Goal: Use online tool/utility: Utilize a website feature to perform a specific function

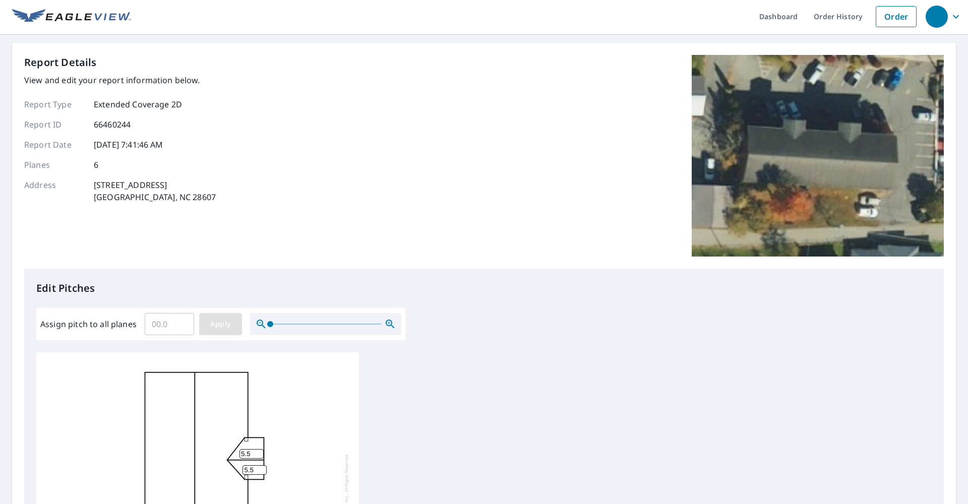
scroll to position [17, 0]
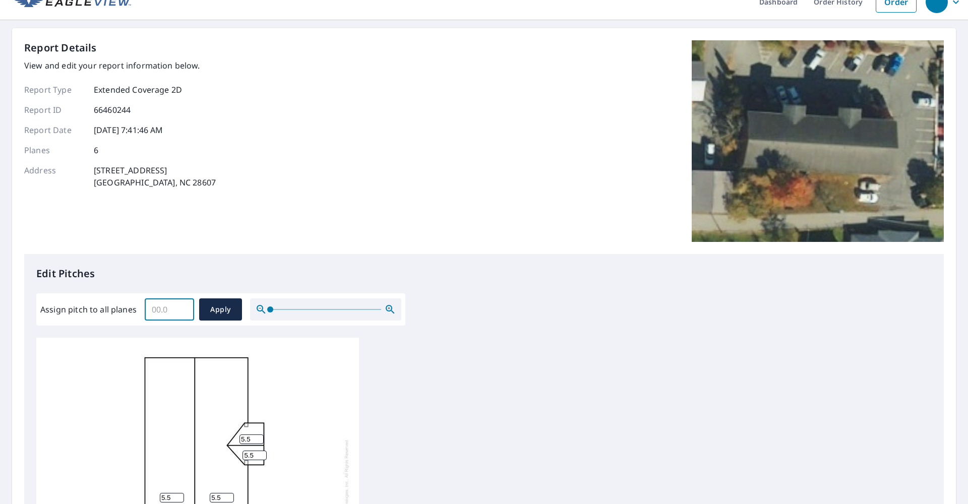
drag, startPoint x: 154, startPoint y: 307, endPoint x: 190, endPoint y: 310, distance: 36.0
click at [190, 310] on input "Assign pitch to all planes" at bounding box center [169, 310] width 49 height 28
type input "5"
click at [208, 312] on span "Apply" at bounding box center [220, 310] width 27 height 13
type input "5"
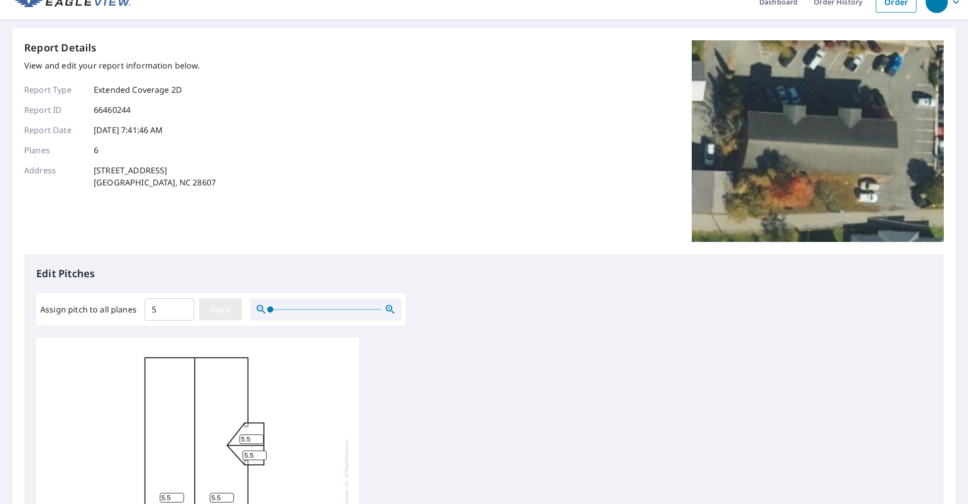
type input "5"
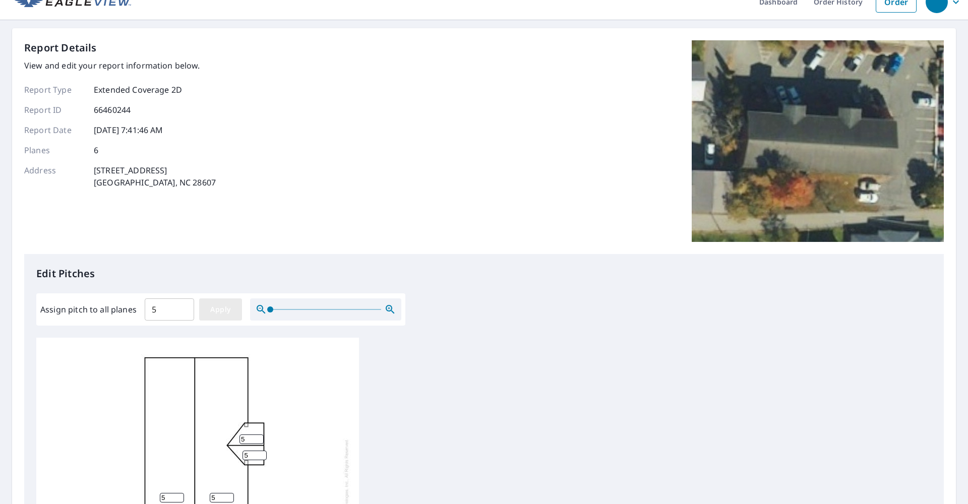
click at [221, 312] on span "Apply" at bounding box center [220, 310] width 27 height 13
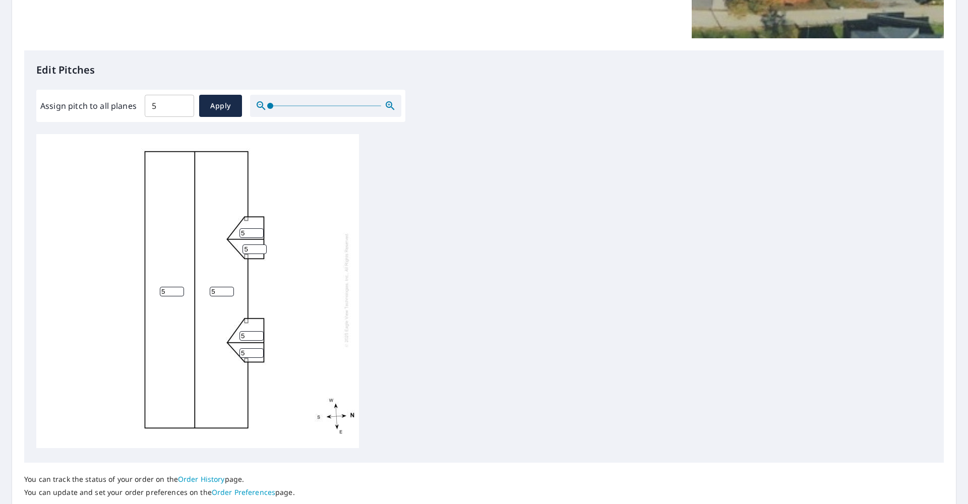
scroll to position [294, 0]
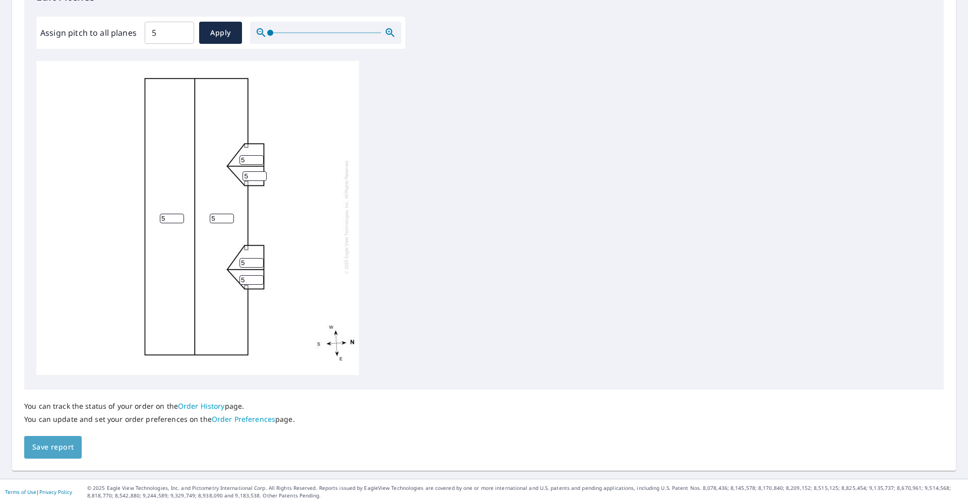
click at [56, 445] on span "Save report" at bounding box center [52, 447] width 41 height 13
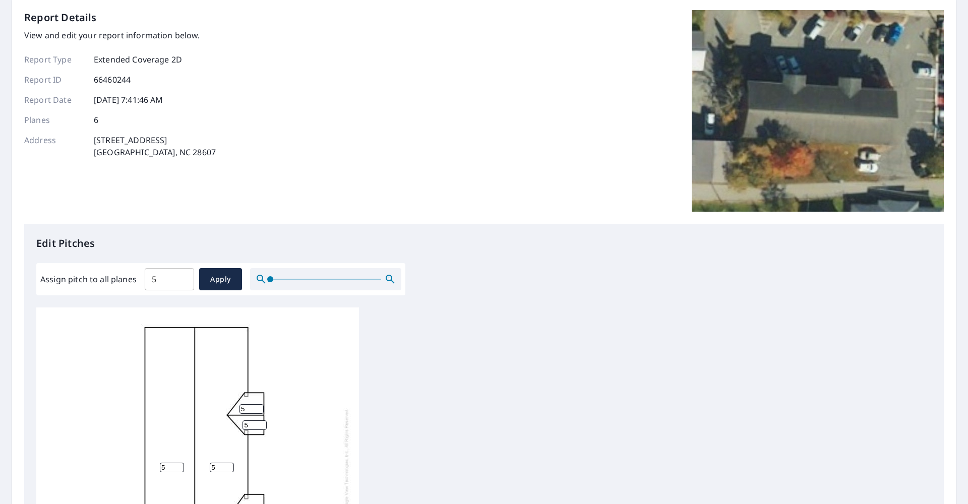
scroll to position [0, 0]
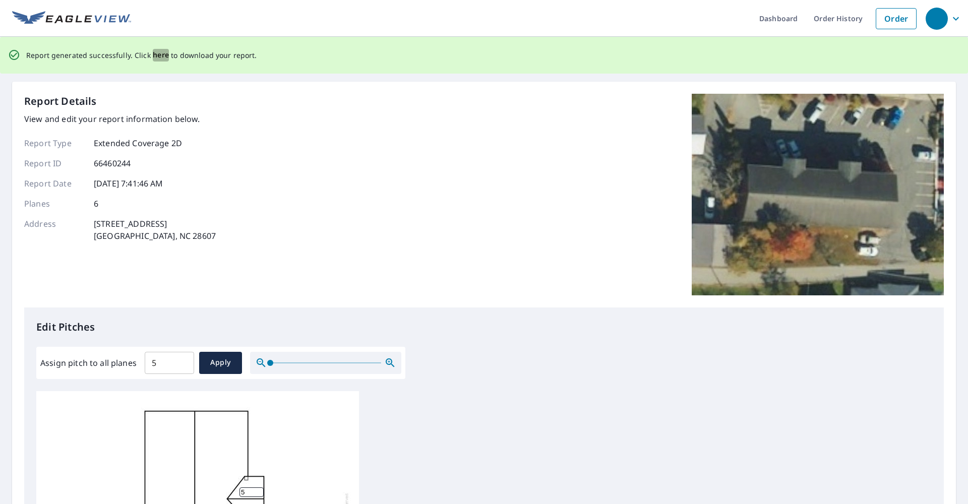
click at [158, 53] on span "here" at bounding box center [161, 55] width 17 height 13
